Goal: Information Seeking & Learning: Learn about a topic

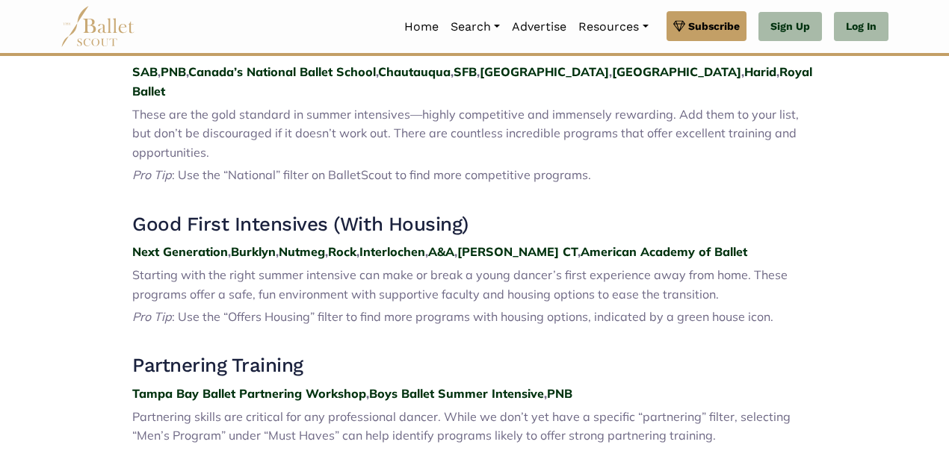
scroll to position [629, 0]
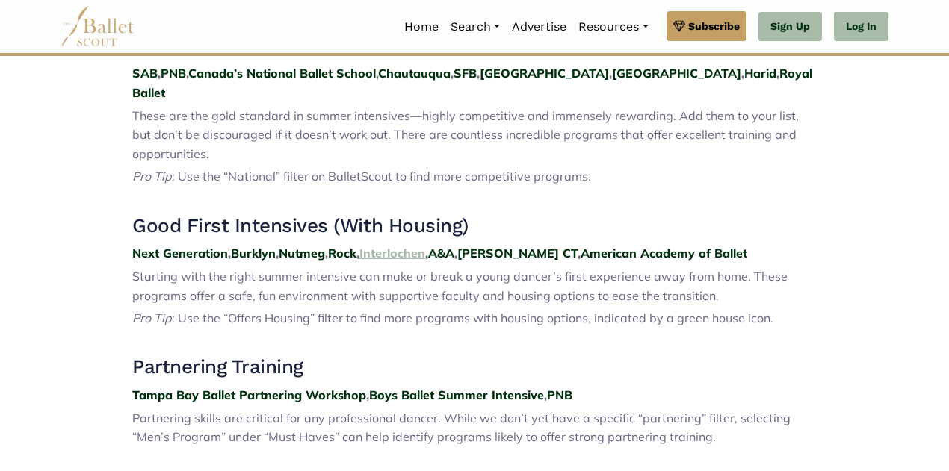
click at [407, 246] on strong "Interlochen" at bounding box center [392, 253] width 66 height 15
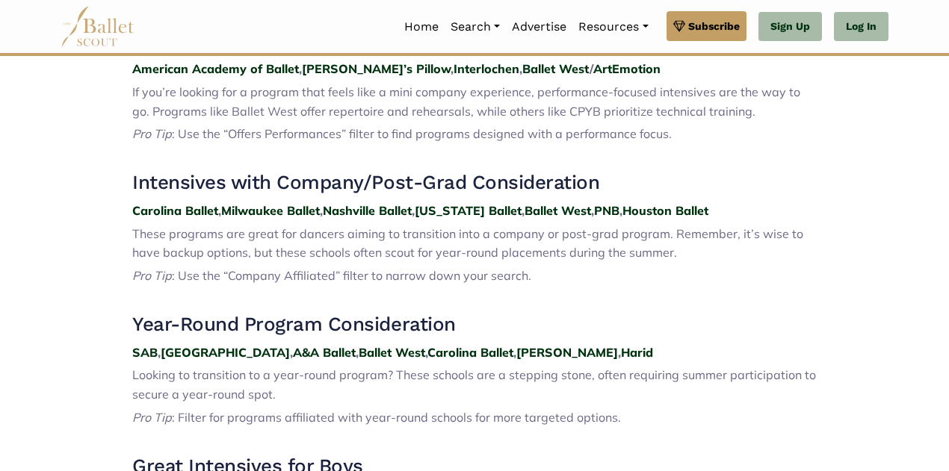
scroll to position [1076, 0]
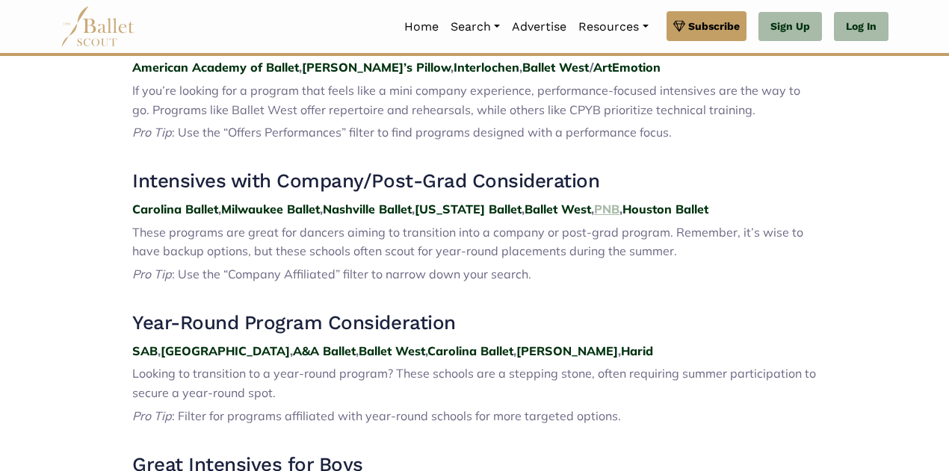
click at [605, 202] on strong "PNB" at bounding box center [606, 209] width 25 height 15
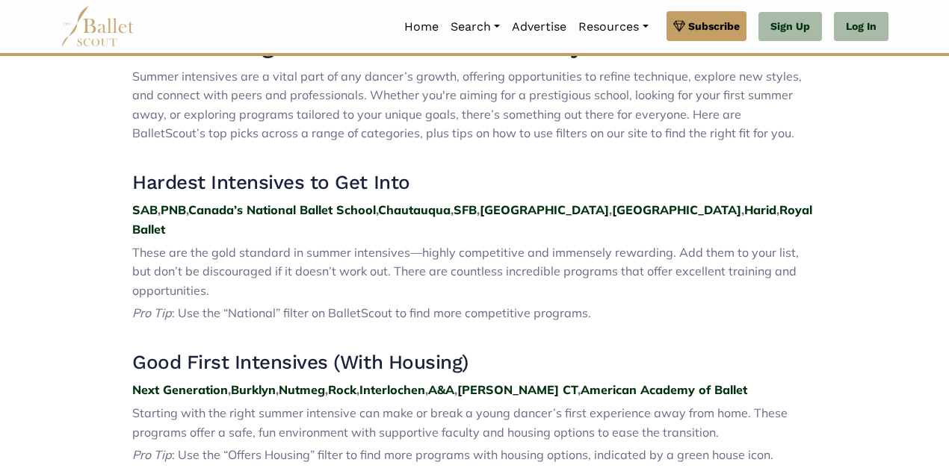
scroll to position [501, 0]
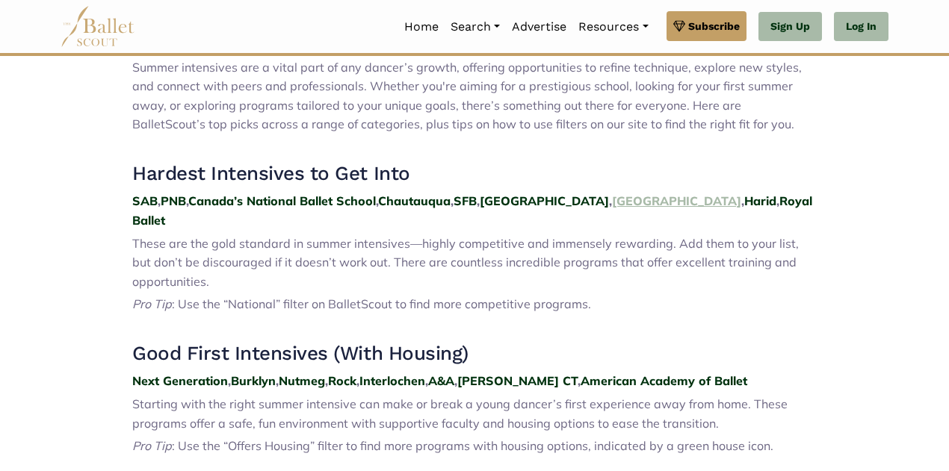
click at [612, 196] on strong "Miami" at bounding box center [676, 200] width 129 height 15
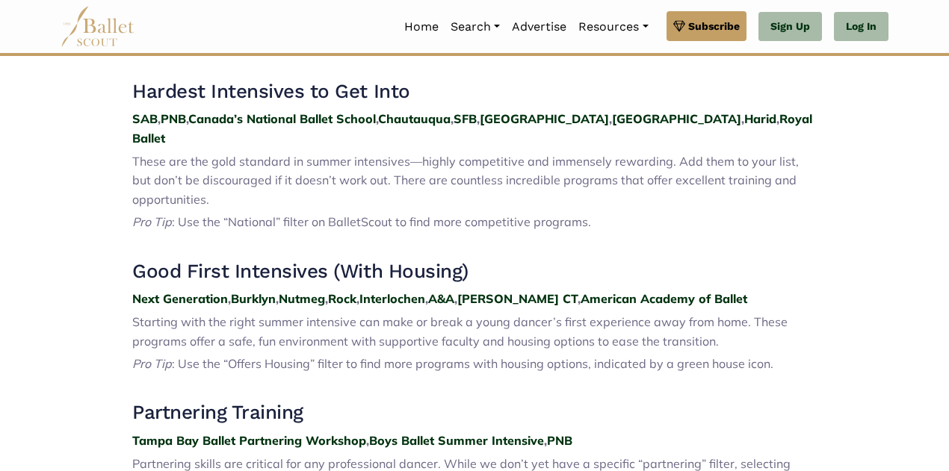
scroll to position [585, 0]
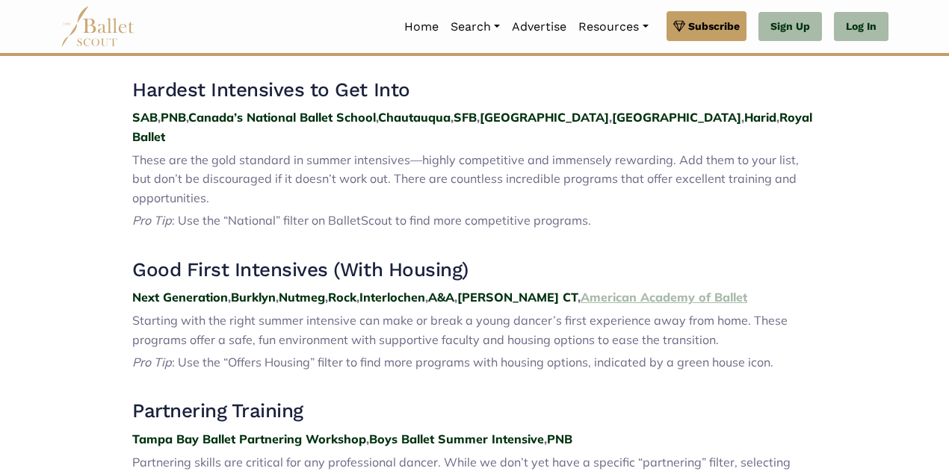
click at [654, 290] on strong "American Academy of Ballet" at bounding box center [663, 297] width 167 height 15
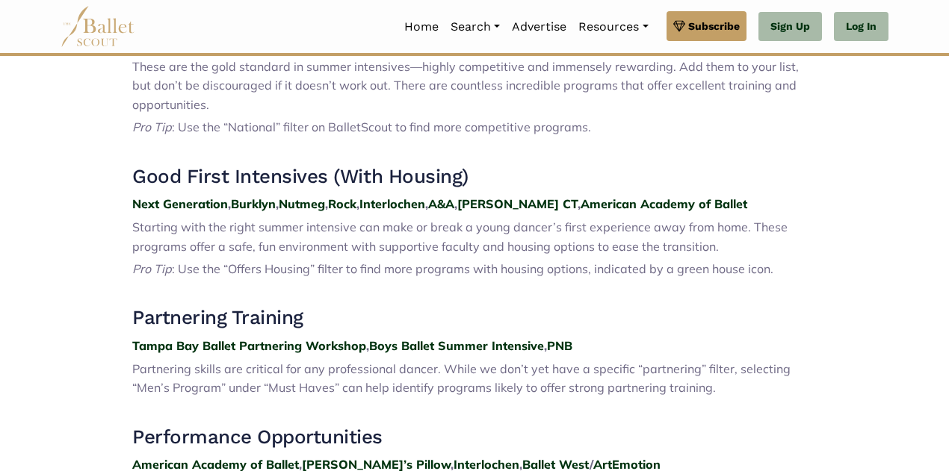
scroll to position [686, 0]
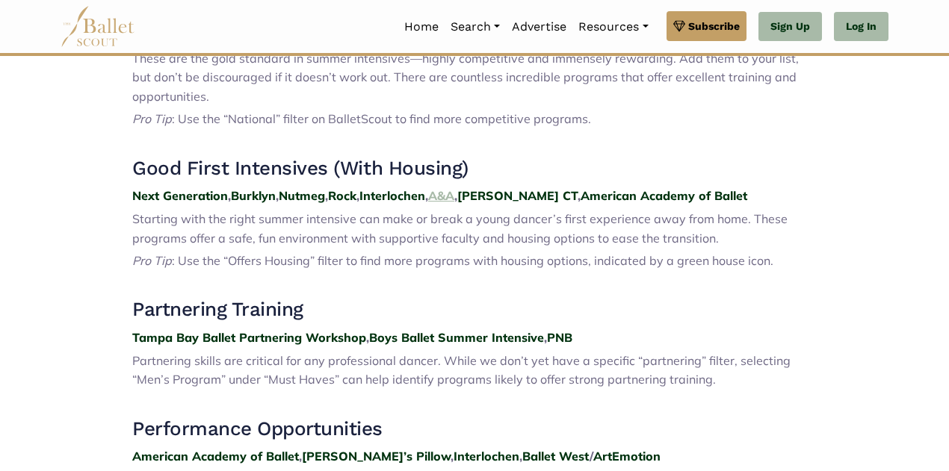
click at [453, 188] on strong "A&A" at bounding box center [441, 195] width 26 height 15
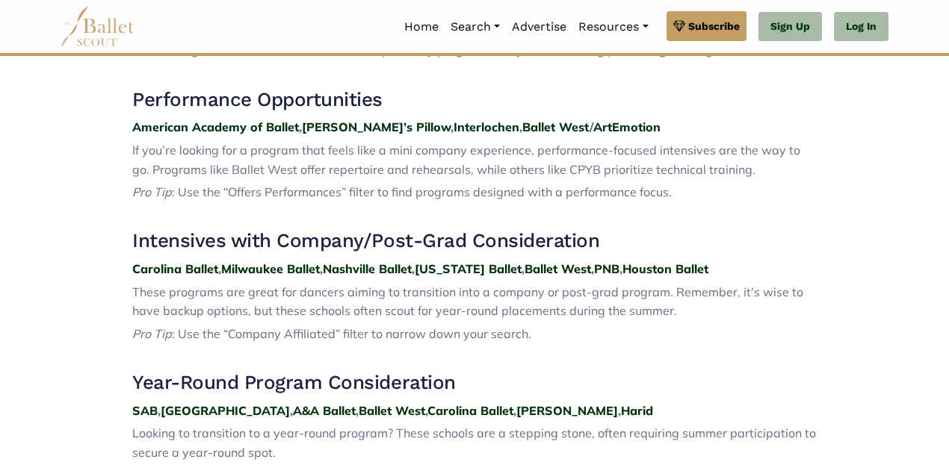
scroll to position [1017, 0]
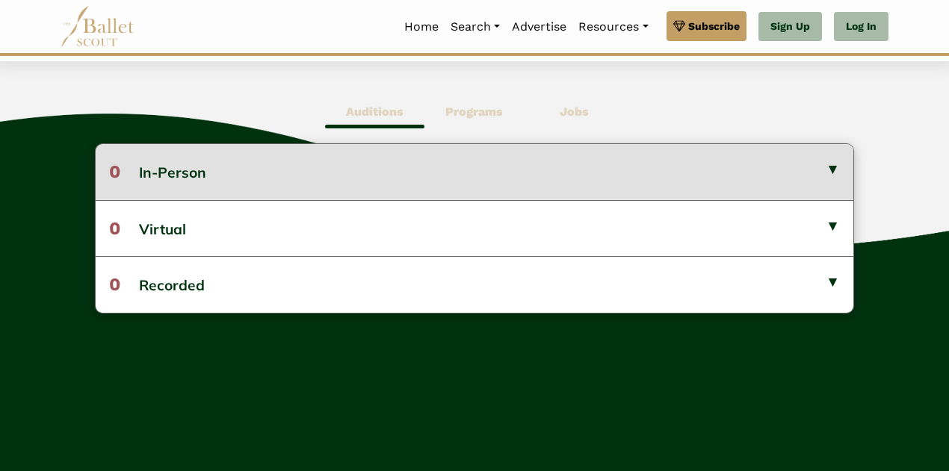
scroll to position [385, 0]
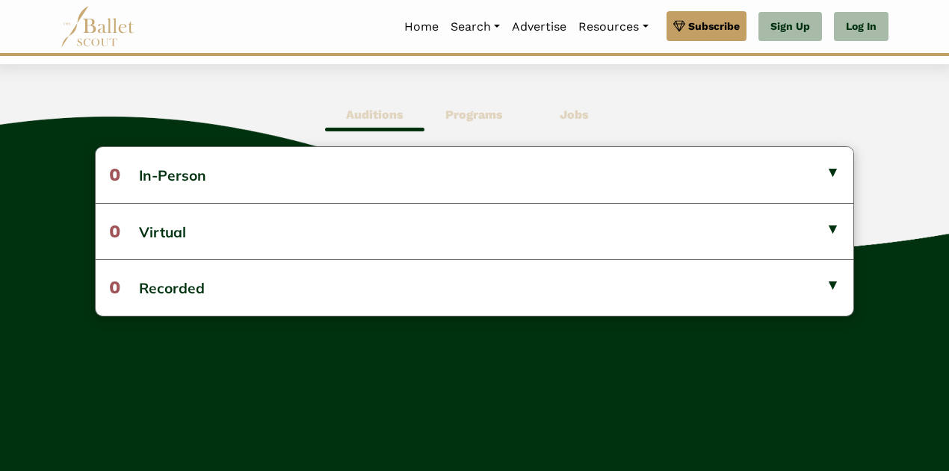
click at [465, 123] on span "Programs" at bounding box center [473, 115] width 99 height 34
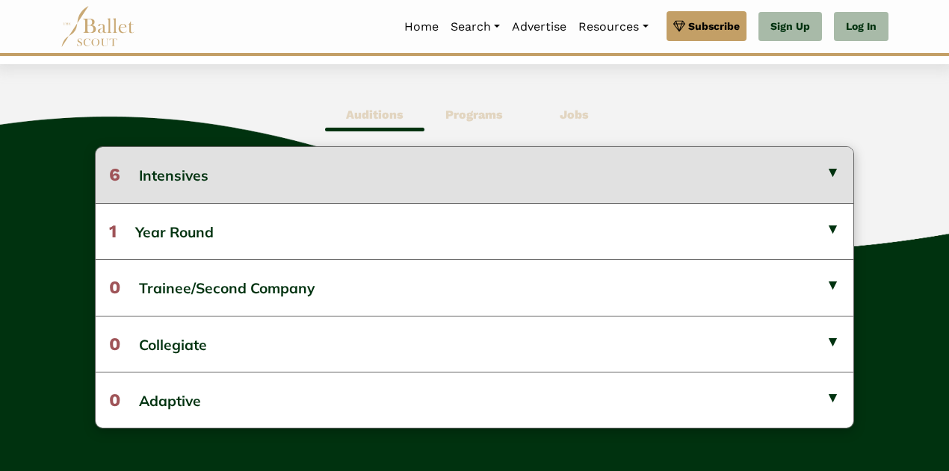
click at [257, 176] on button "6 Intensives" at bounding box center [474, 174] width 757 height 55
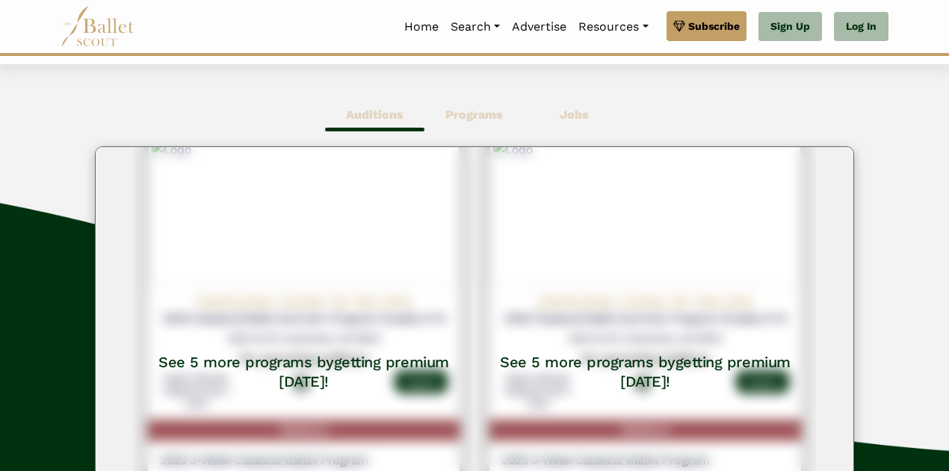
scroll to position [523, 0]
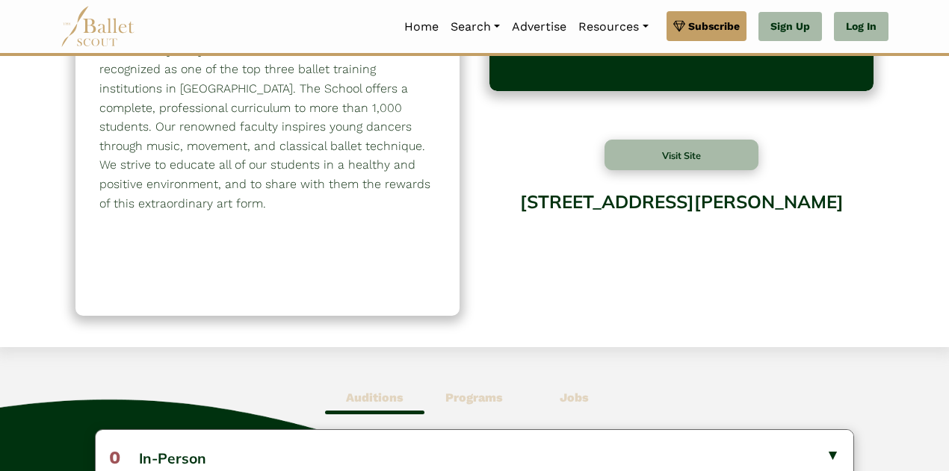
scroll to position [101, 0]
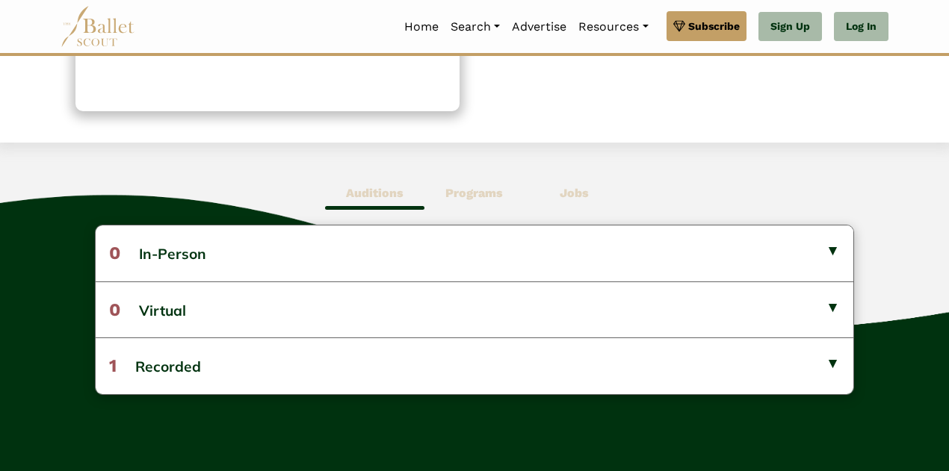
scroll to position [421, 0]
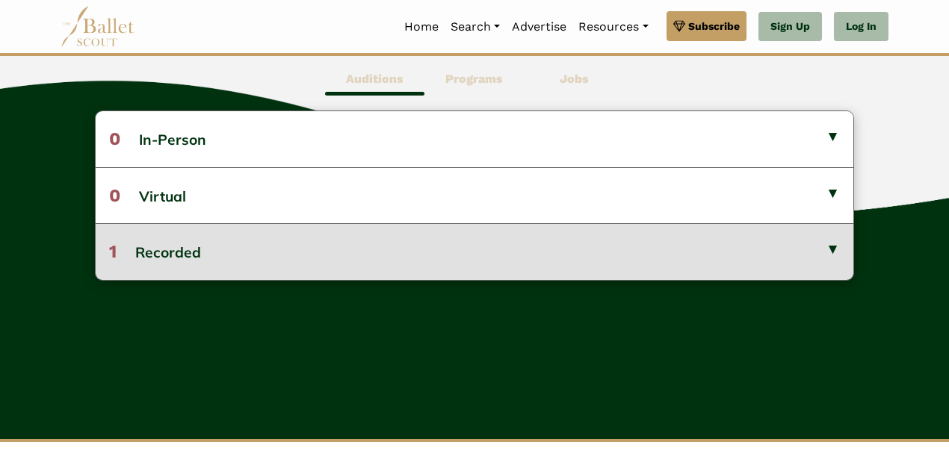
click at [272, 258] on button "1 Recorded" at bounding box center [474, 251] width 757 height 56
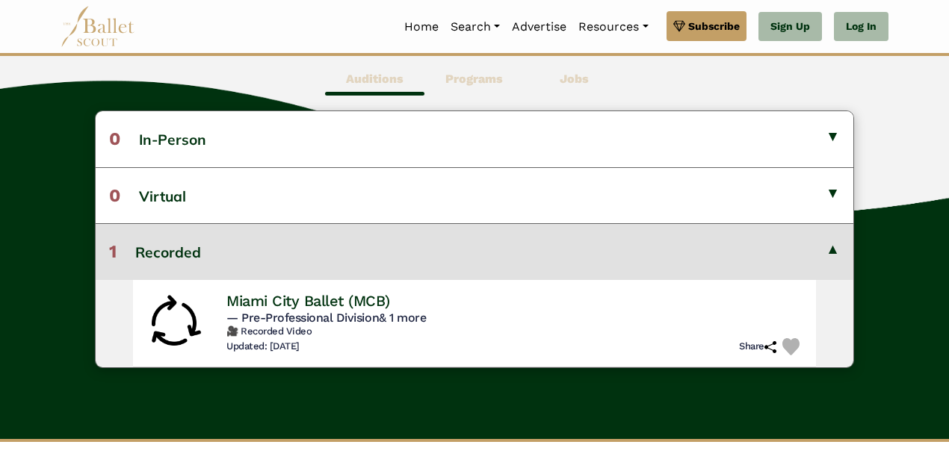
click at [473, 87] on span "Programs" at bounding box center [473, 79] width 99 height 34
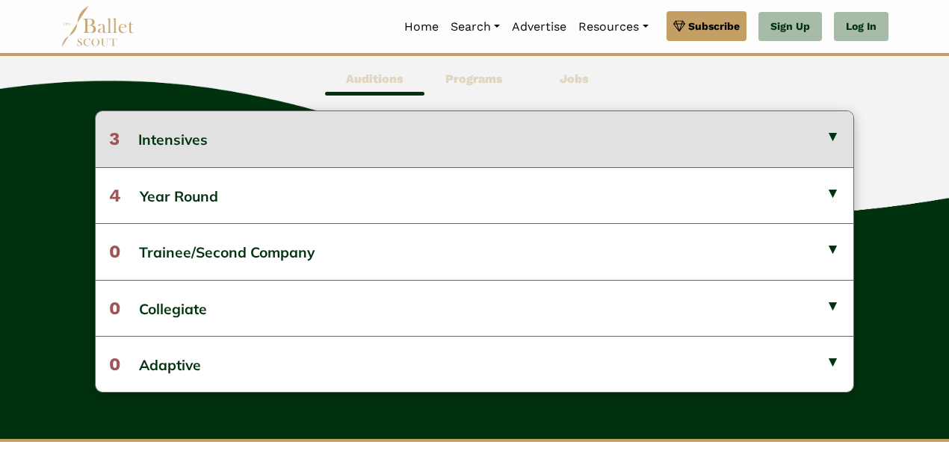
click at [361, 129] on button "3 Intensives" at bounding box center [474, 138] width 757 height 55
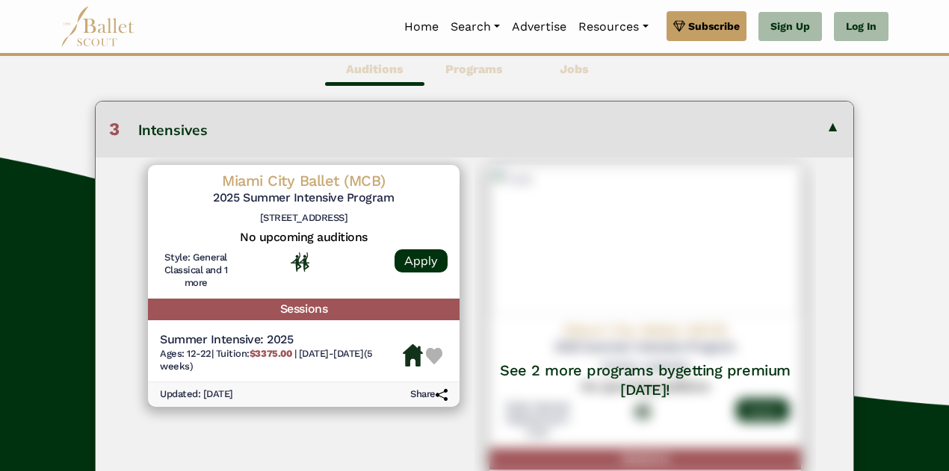
scroll to position [443, 0]
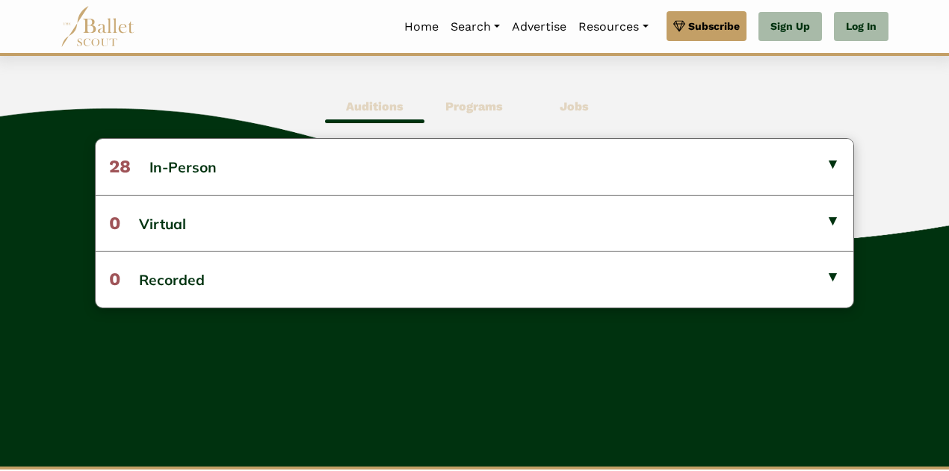
scroll to position [394, 0]
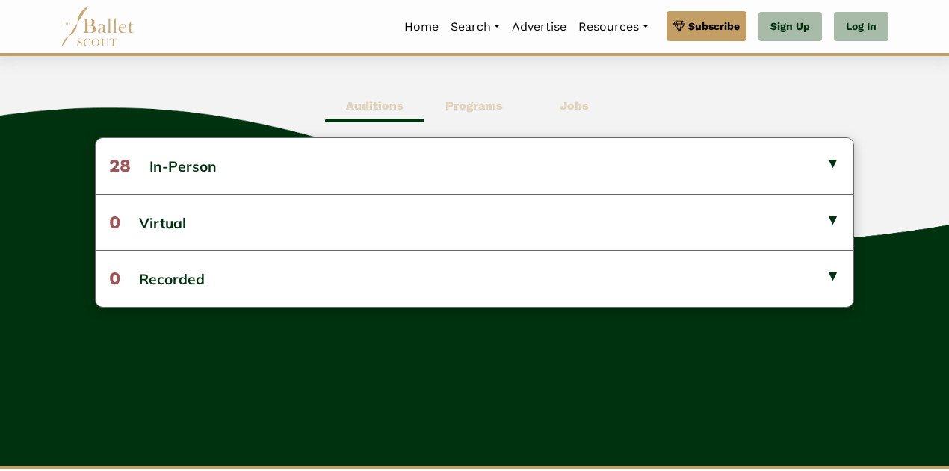
click at [456, 102] on b "Programs" at bounding box center [474, 106] width 58 height 14
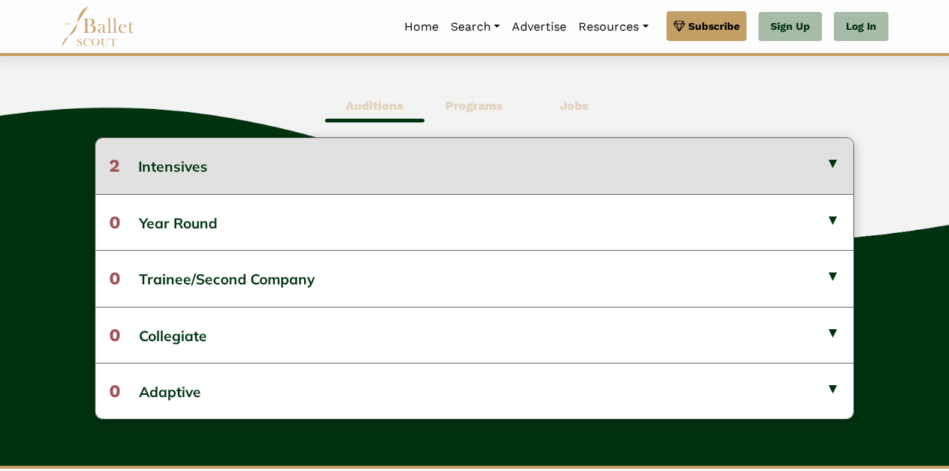
click at [428, 153] on button "2 Intensives" at bounding box center [474, 165] width 757 height 55
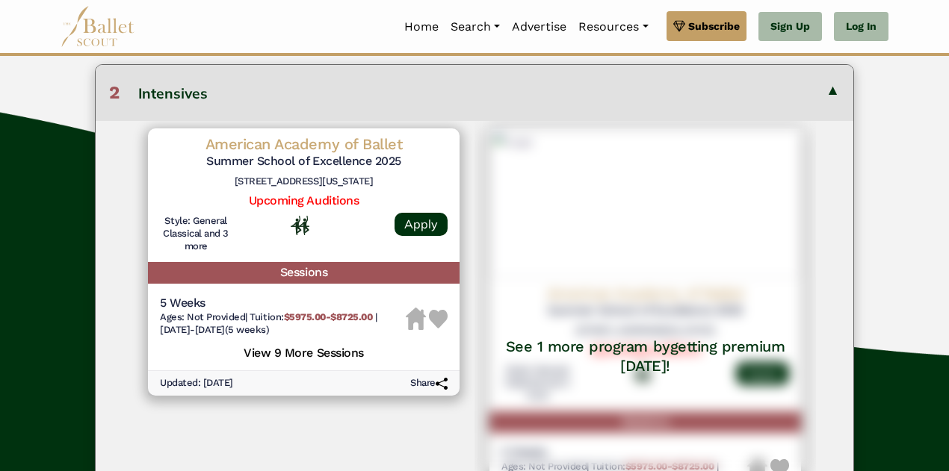
scroll to position [470, 0]
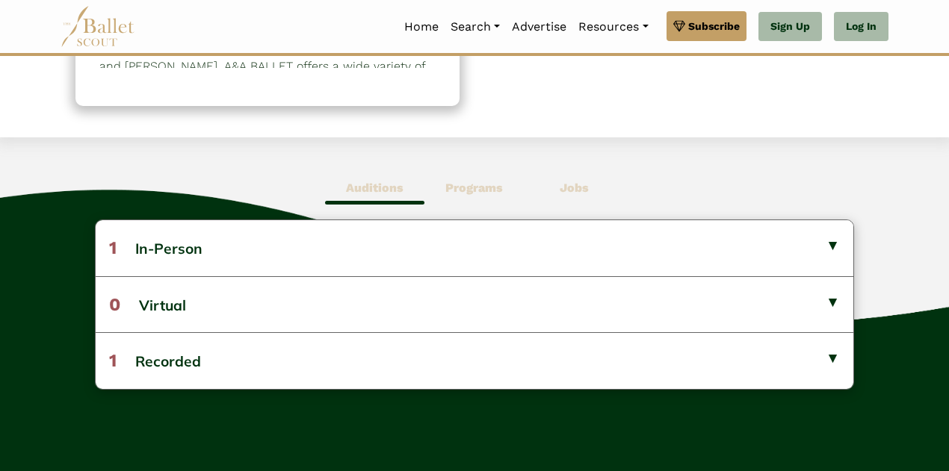
scroll to position [384, 0]
